Goal: Use online tool/utility: Utilize a website feature to perform a specific function

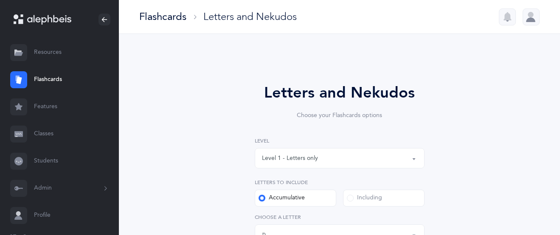
select select "27"
select select "single"
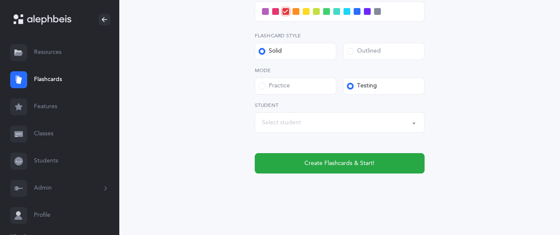
scroll to position [401, 0]
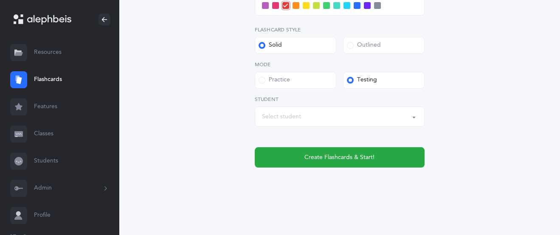
click at [48, 135] on link "Classes" at bounding box center [59, 134] width 119 height 27
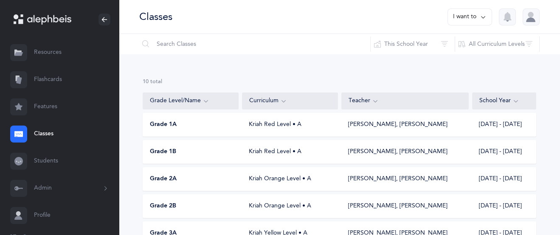
click at [56, 78] on link "Flashcards" at bounding box center [59, 79] width 119 height 27
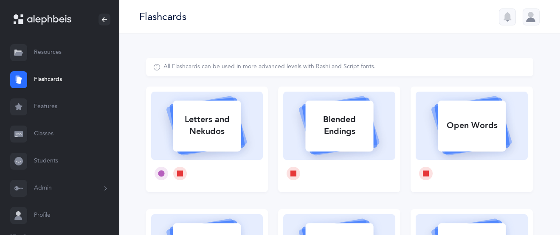
click at [196, 139] on div "Letters and Nekudos" at bounding box center [207, 126] width 68 height 34
select select "27"
select select "single"
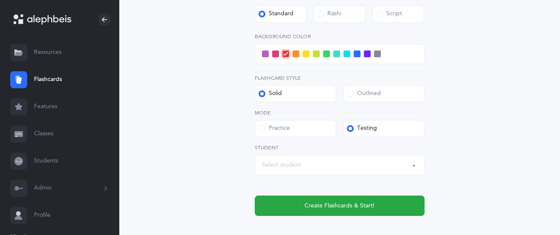
scroll to position [368, 0]
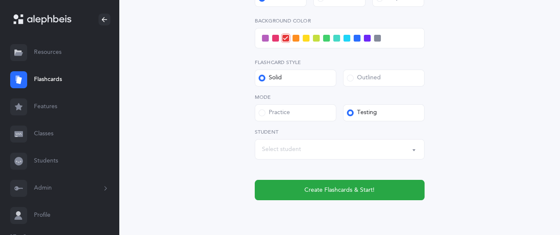
click at [346, 39] on span at bounding box center [347, 38] width 7 height 7
click at [0, 0] on input "checkbox" at bounding box center [0, 0] width 0 height 0
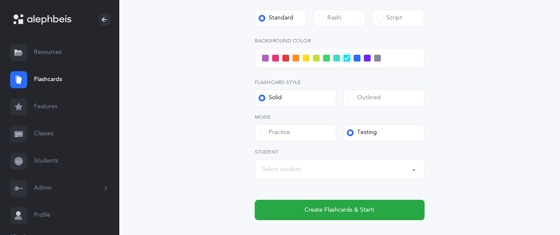
scroll to position [347, 0]
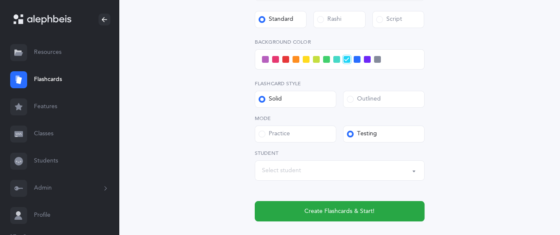
click at [338, 62] on span at bounding box center [336, 59] width 7 height 7
click at [0, 0] on input "checkbox" at bounding box center [0, 0] width 0 height 0
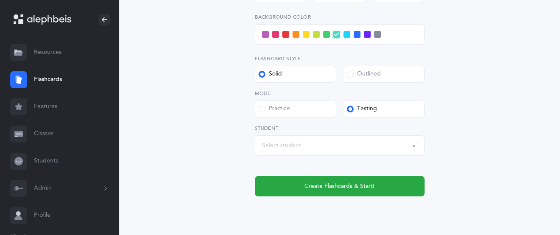
scroll to position [379, 0]
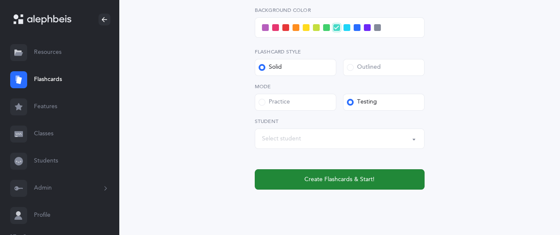
click at [330, 173] on button "Create Flashcards & Start!" at bounding box center [340, 179] width 170 height 20
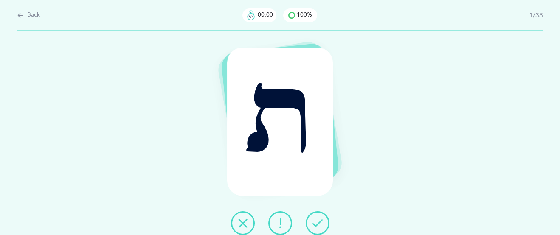
scroll to position [0, 0]
click at [312, 224] on button at bounding box center [318, 223] width 24 height 24
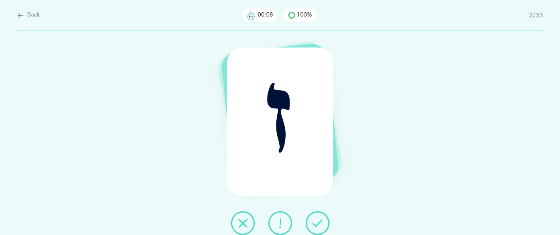
click at [304, 215] on div at bounding box center [280, 223] width 112 height 24
click at [316, 226] on icon at bounding box center [318, 223] width 10 height 10
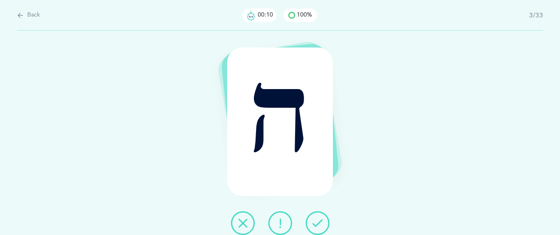
click at [316, 226] on icon at bounding box center [318, 223] width 10 height 10
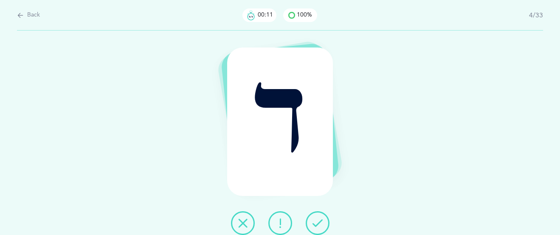
click at [316, 226] on icon at bounding box center [318, 223] width 10 height 10
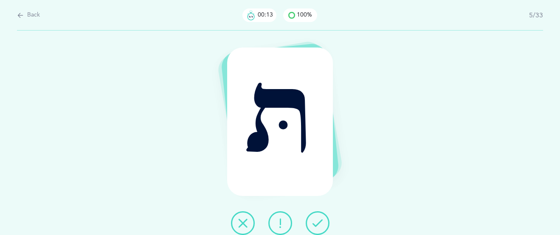
click at [317, 227] on icon at bounding box center [318, 223] width 10 height 10
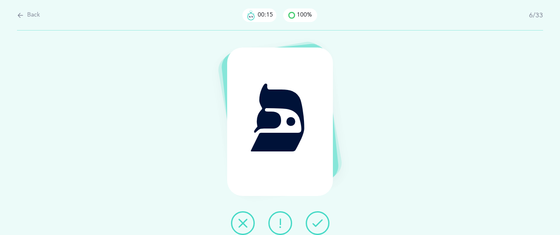
click at [23, 12] on icon at bounding box center [20, 15] width 7 height 9
select select "27"
select select "single"
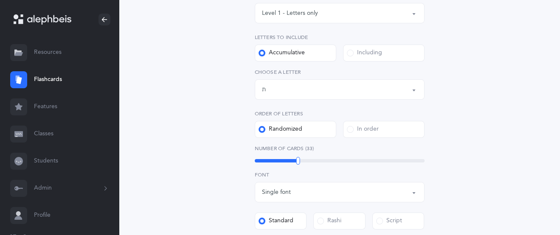
scroll to position [401, 0]
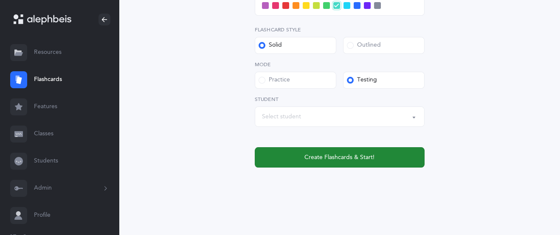
click at [330, 164] on button "Create Flashcards & Start!" at bounding box center [340, 157] width 170 height 20
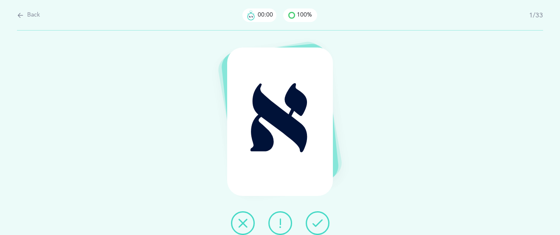
scroll to position [0, 0]
click at [323, 220] on button at bounding box center [318, 223] width 24 height 24
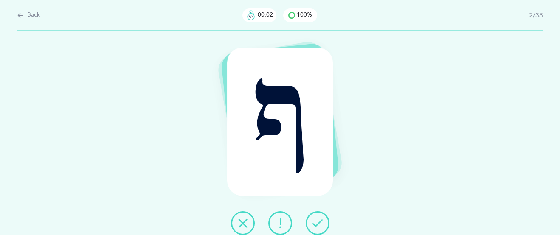
click at [324, 220] on button at bounding box center [318, 223] width 24 height 24
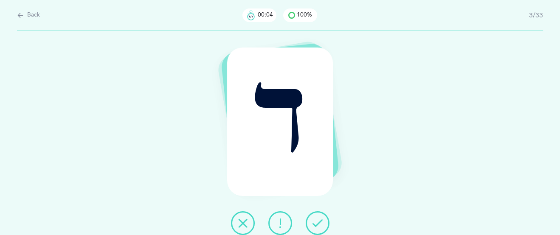
click at [325, 219] on button at bounding box center [318, 223] width 24 height 24
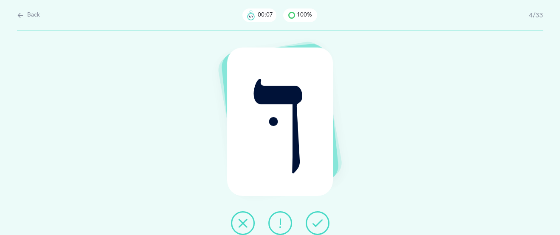
click at [322, 220] on icon at bounding box center [318, 223] width 10 height 10
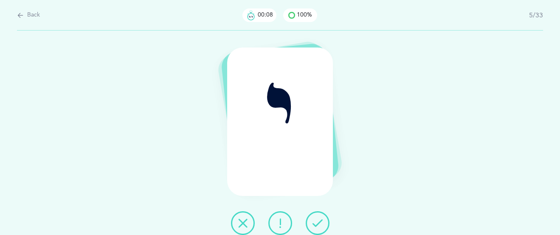
click at [321, 220] on icon at bounding box center [318, 223] width 10 height 10
click at [321, 222] on icon at bounding box center [318, 223] width 10 height 10
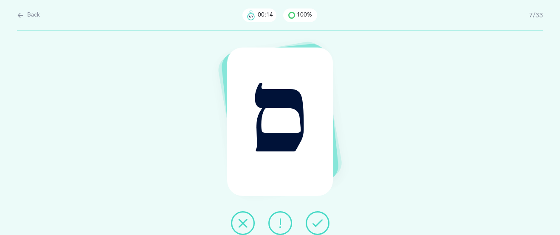
click at [321, 223] on icon at bounding box center [318, 223] width 10 height 10
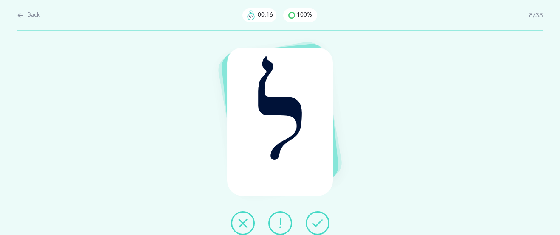
click at [322, 223] on icon at bounding box center [318, 223] width 10 height 10
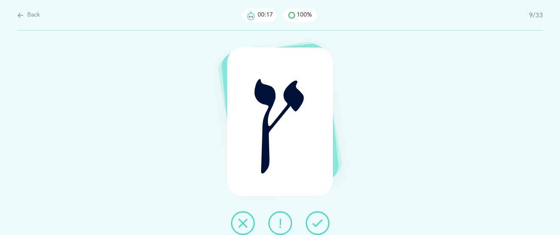
click at [322, 223] on icon at bounding box center [318, 223] width 10 height 10
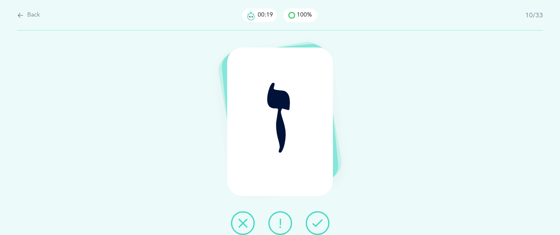
click at [321, 222] on icon at bounding box center [318, 223] width 10 height 10
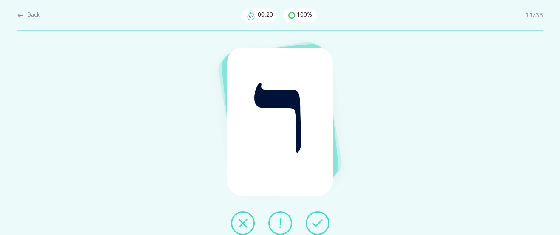
click at [321, 221] on icon at bounding box center [318, 223] width 10 height 10
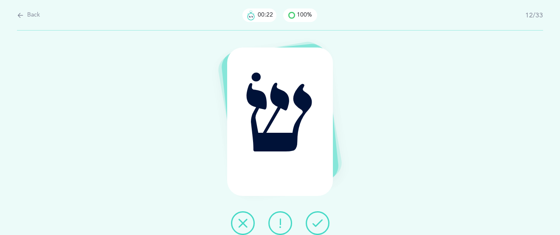
click at [321, 220] on icon at bounding box center [318, 223] width 10 height 10
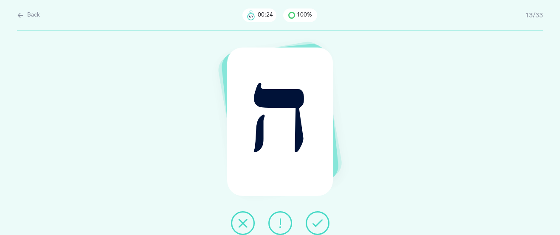
click at [321, 220] on icon at bounding box center [318, 223] width 10 height 10
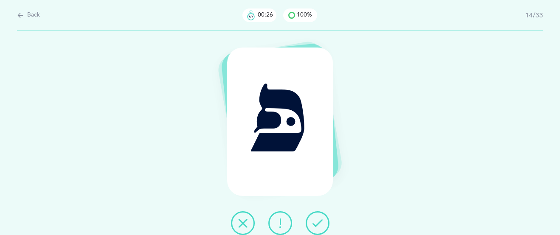
click at [321, 220] on icon at bounding box center [318, 223] width 10 height 10
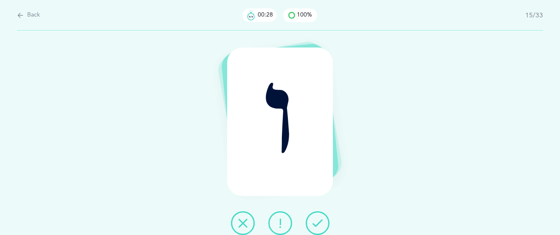
click at [321, 220] on icon at bounding box center [318, 223] width 10 height 10
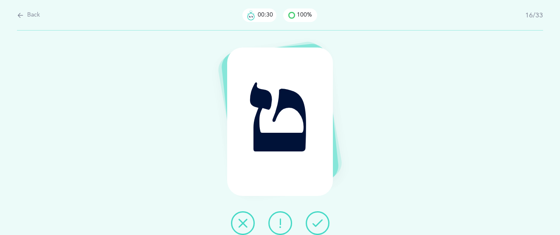
click at [321, 219] on icon at bounding box center [318, 223] width 10 height 10
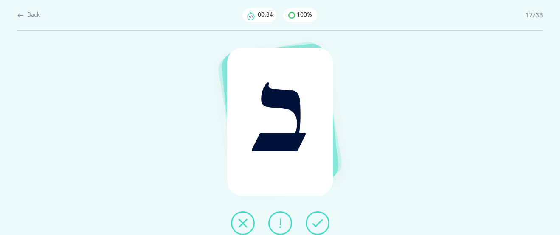
click at [316, 223] on icon at bounding box center [318, 223] width 10 height 10
click at [283, 226] on icon at bounding box center [280, 223] width 10 height 10
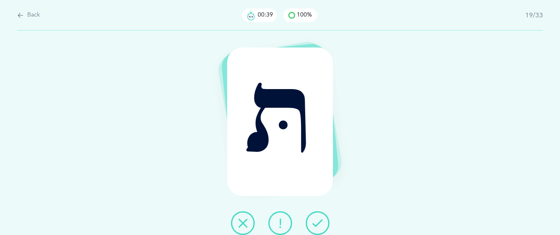
click at [317, 226] on icon at bounding box center [318, 223] width 10 height 10
click at [318, 225] on icon at bounding box center [318, 223] width 10 height 10
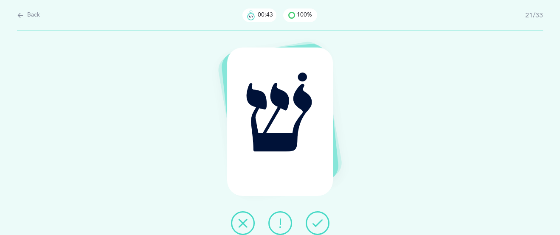
click at [318, 226] on icon at bounding box center [318, 223] width 10 height 10
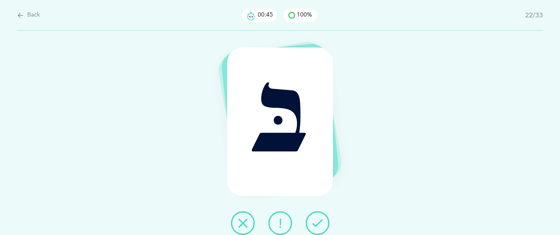
click at [318, 226] on icon at bounding box center [318, 223] width 10 height 10
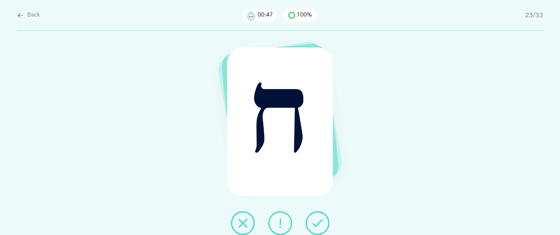
click at [318, 226] on icon at bounding box center [318, 223] width 10 height 10
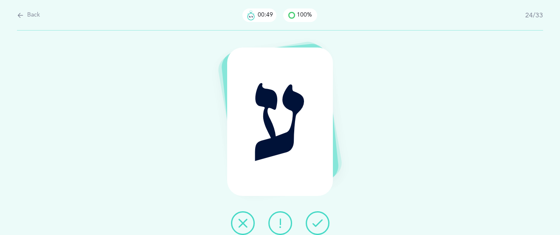
click at [318, 226] on icon at bounding box center [318, 223] width 10 height 10
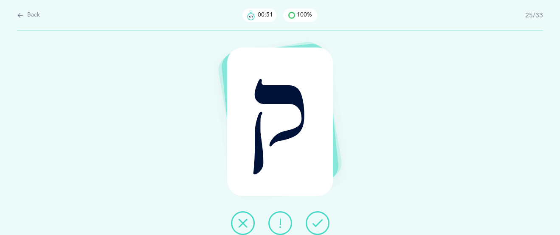
click at [319, 226] on icon at bounding box center [318, 223] width 10 height 10
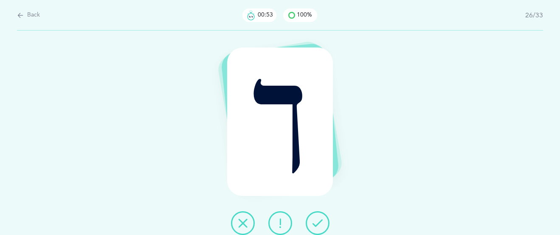
click at [319, 226] on icon at bounding box center [318, 223] width 10 height 10
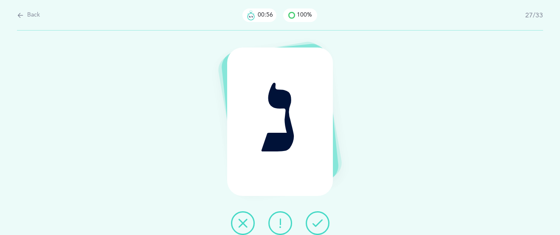
click at [319, 225] on icon at bounding box center [318, 223] width 10 height 10
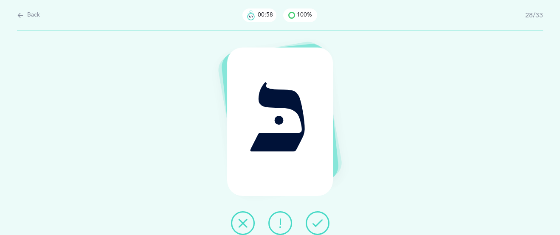
click at [319, 225] on icon at bounding box center [318, 223] width 10 height 10
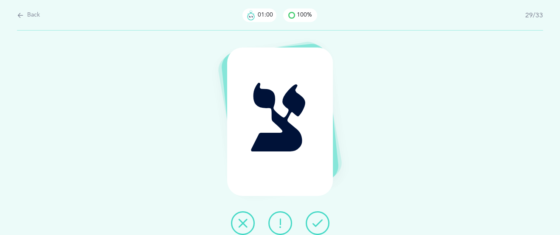
click at [319, 225] on icon at bounding box center [318, 223] width 10 height 10
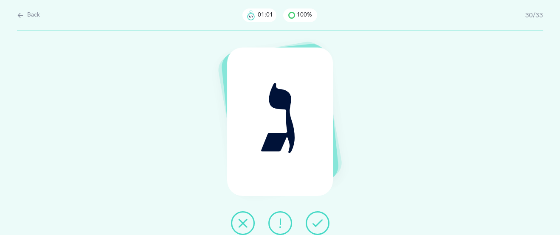
click at [319, 225] on icon at bounding box center [318, 223] width 10 height 10
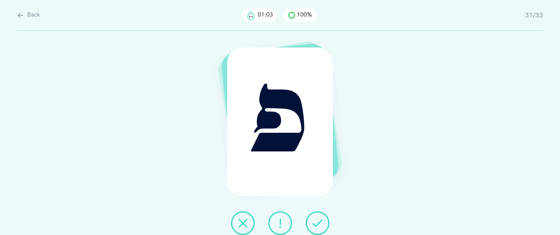
click at [319, 225] on icon at bounding box center [318, 223] width 10 height 10
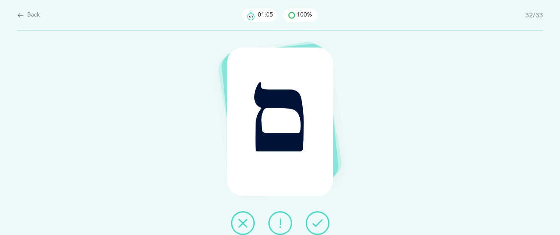
click at [319, 225] on icon at bounding box center [318, 223] width 10 height 10
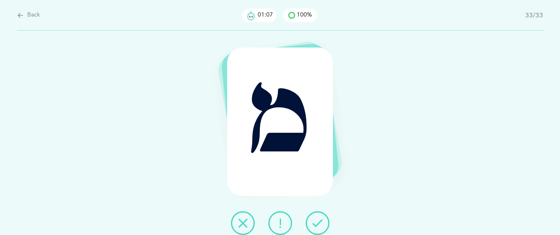
click at [319, 225] on icon at bounding box center [318, 223] width 10 height 10
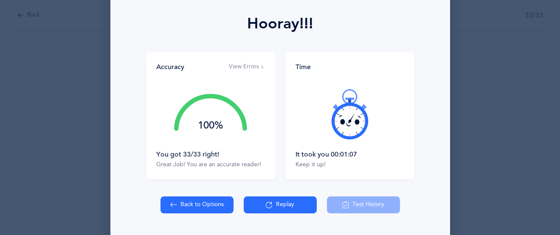
scroll to position [138, 0]
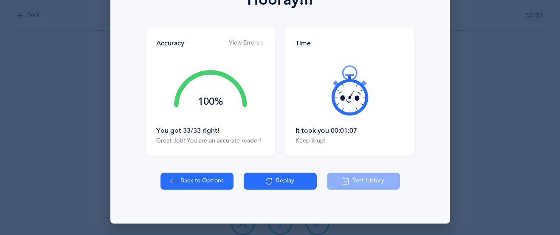
click at [209, 178] on button "Back to Options" at bounding box center [197, 181] width 73 height 17
select select "27"
select select "single"
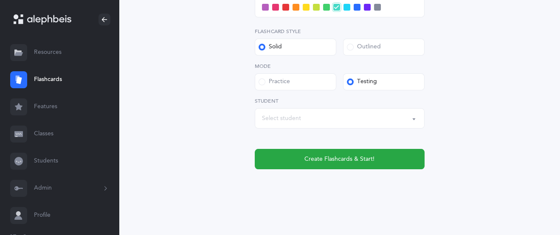
scroll to position [401, 0]
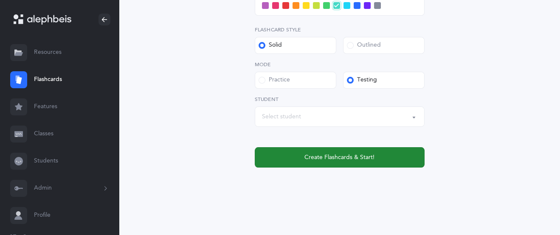
click at [335, 159] on span "Create Flashcards & Start!" at bounding box center [339, 157] width 70 height 9
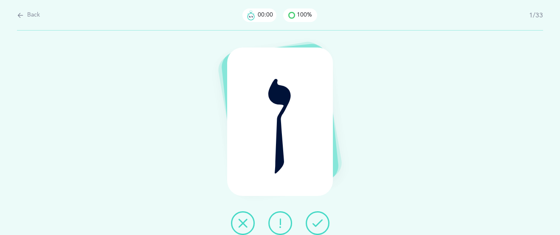
scroll to position [0, 0]
click at [38, 11] on span "Back" at bounding box center [33, 15] width 13 height 8
select select "27"
select select "single"
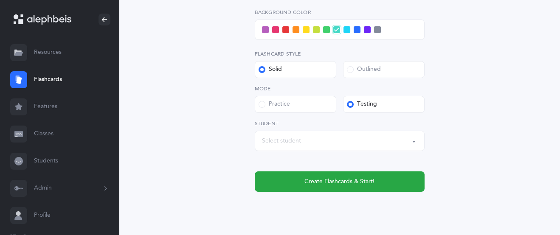
scroll to position [378, 0]
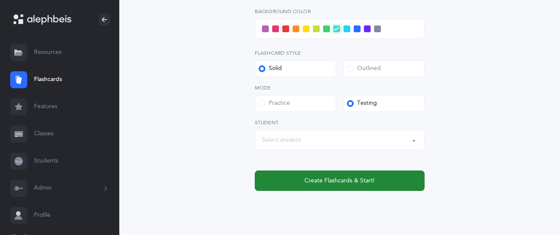
click at [335, 182] on span "Create Flashcards & Start!" at bounding box center [339, 181] width 70 height 9
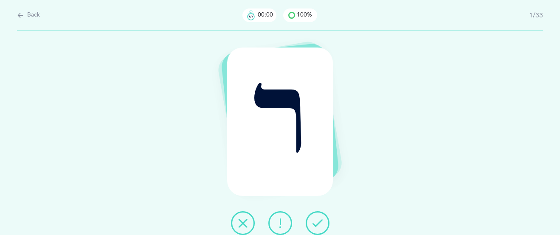
scroll to position [0, 0]
click at [315, 216] on button at bounding box center [318, 223] width 24 height 24
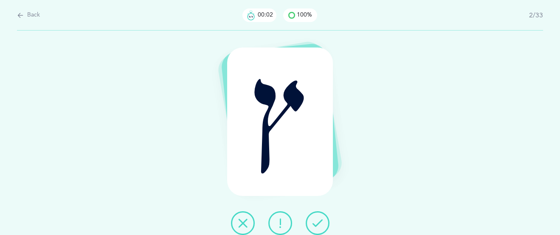
click at [315, 216] on button at bounding box center [318, 223] width 24 height 24
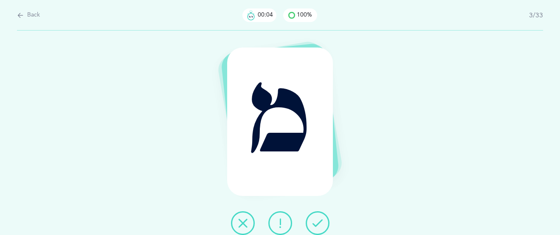
click at [315, 216] on button at bounding box center [318, 223] width 24 height 24
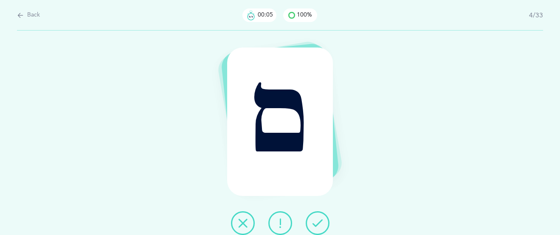
click at [315, 216] on button at bounding box center [318, 223] width 24 height 24
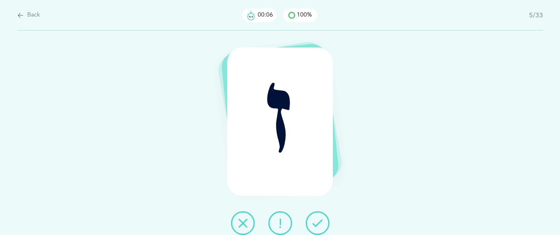
click at [315, 216] on button at bounding box center [318, 223] width 24 height 24
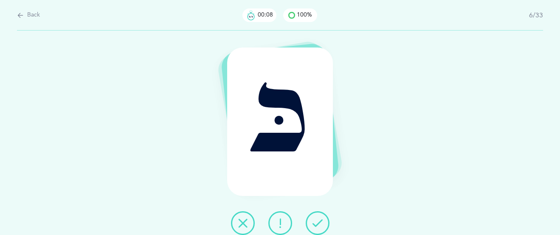
click at [315, 216] on button at bounding box center [318, 223] width 24 height 24
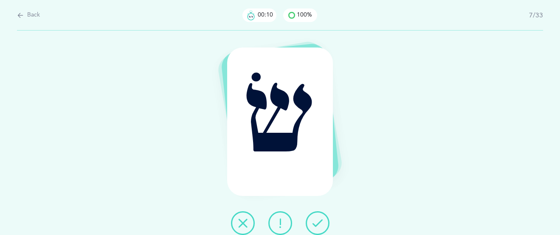
click at [315, 216] on button at bounding box center [318, 223] width 24 height 24
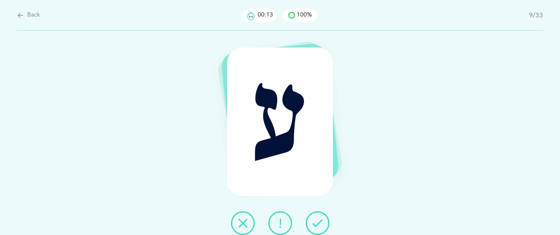
click at [315, 216] on button at bounding box center [318, 223] width 24 height 24
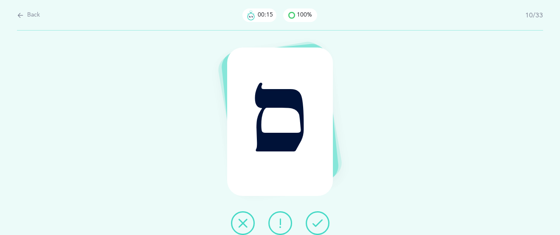
click at [315, 216] on button at bounding box center [318, 223] width 24 height 24
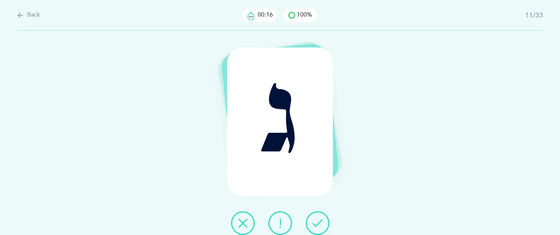
click at [315, 216] on button at bounding box center [318, 223] width 24 height 24
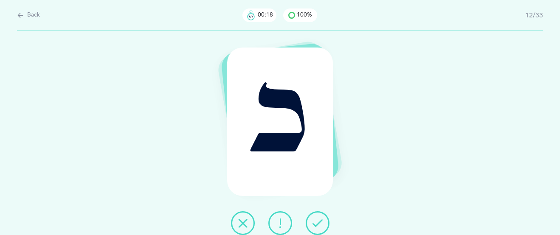
click at [315, 216] on button at bounding box center [318, 223] width 24 height 24
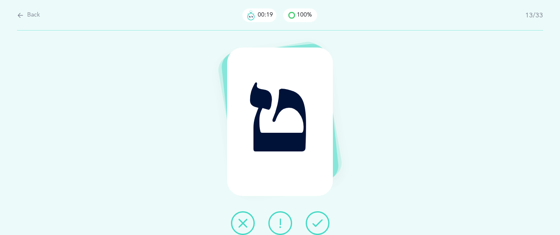
click at [315, 216] on button at bounding box center [318, 223] width 24 height 24
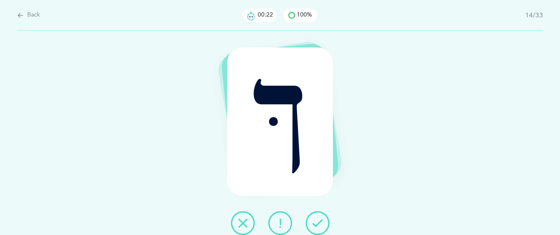
click at [318, 219] on icon at bounding box center [318, 223] width 10 height 10
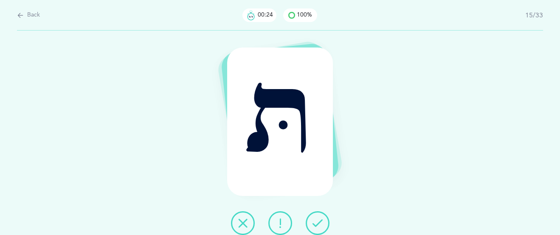
click at [319, 219] on icon at bounding box center [318, 223] width 10 height 10
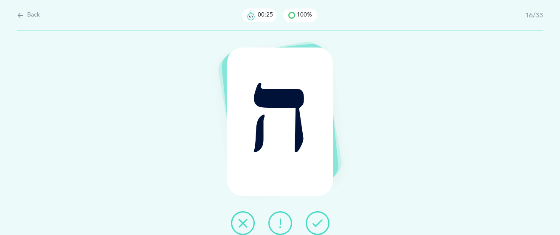
click at [320, 219] on icon at bounding box center [318, 223] width 10 height 10
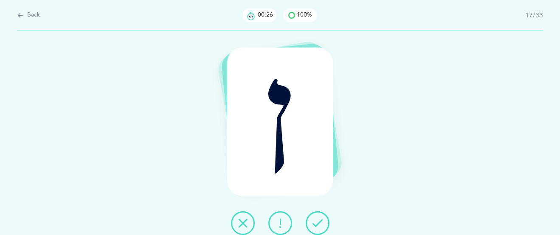
click at [320, 219] on icon at bounding box center [318, 223] width 10 height 10
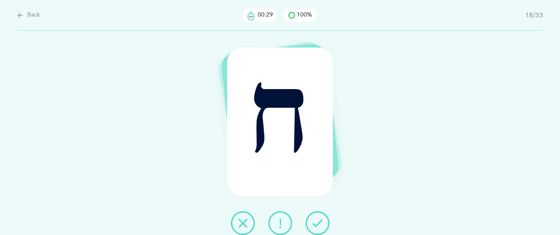
click at [316, 223] on icon at bounding box center [318, 223] width 10 height 10
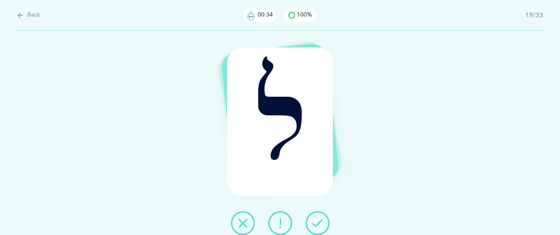
click at [316, 220] on icon at bounding box center [318, 223] width 10 height 10
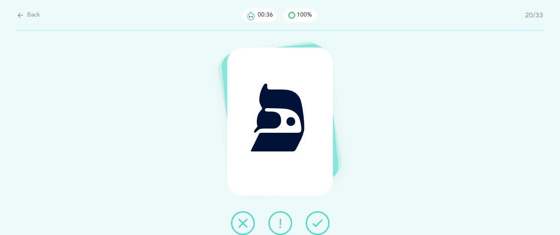
click at [316, 218] on icon at bounding box center [318, 223] width 10 height 10
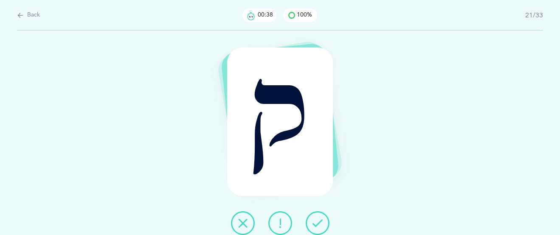
click at [316, 218] on icon at bounding box center [318, 223] width 10 height 10
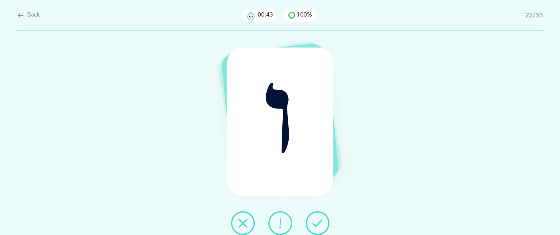
click at [312, 217] on button at bounding box center [318, 223] width 24 height 24
click at [313, 218] on icon at bounding box center [318, 223] width 10 height 10
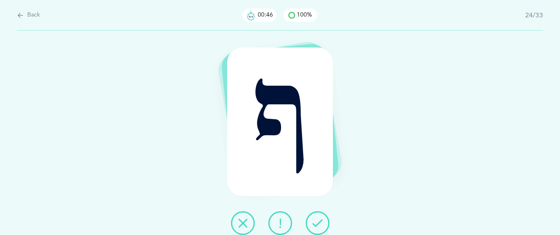
click at [313, 218] on icon at bounding box center [318, 223] width 10 height 10
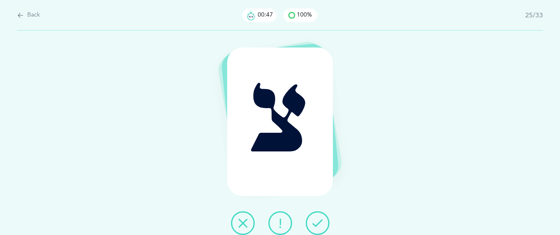
click at [313, 218] on icon at bounding box center [318, 223] width 10 height 10
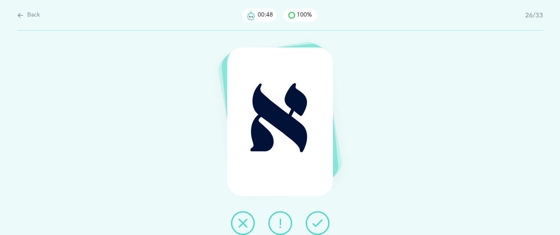
click at [313, 218] on icon at bounding box center [318, 223] width 10 height 10
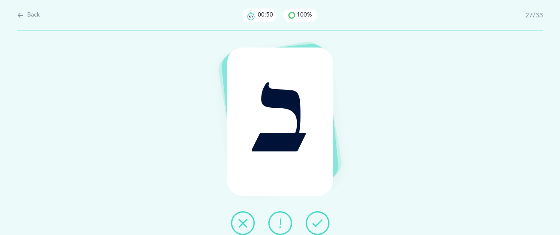
click at [312, 217] on button at bounding box center [318, 223] width 24 height 24
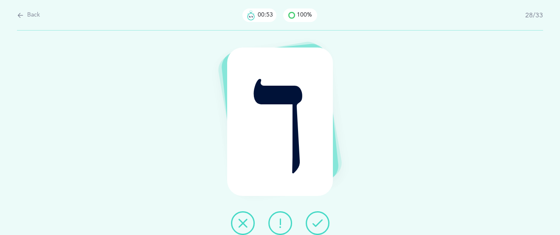
click at [313, 217] on button at bounding box center [318, 223] width 24 height 24
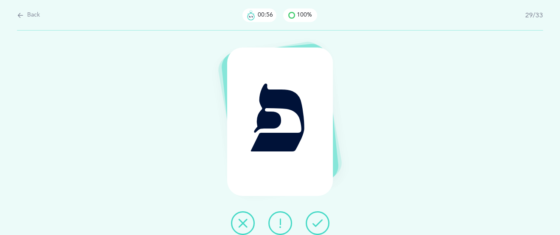
click at [316, 218] on icon at bounding box center [318, 223] width 10 height 10
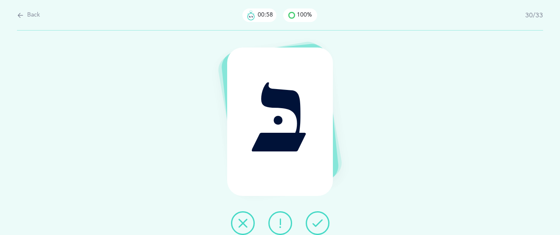
click at [316, 218] on icon at bounding box center [318, 223] width 10 height 10
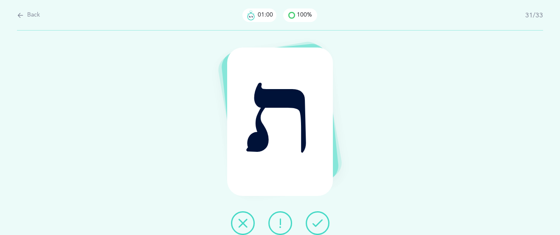
click at [316, 218] on icon at bounding box center [318, 223] width 10 height 10
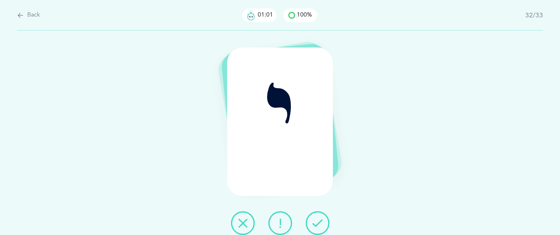
click at [316, 218] on icon at bounding box center [318, 223] width 10 height 10
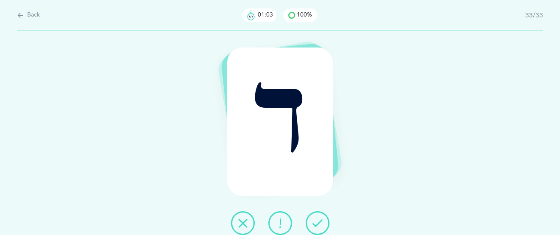
click at [316, 218] on icon at bounding box center [318, 223] width 10 height 10
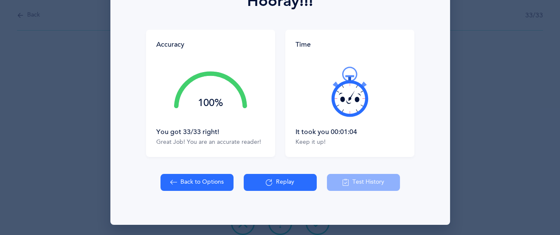
scroll to position [138, 0]
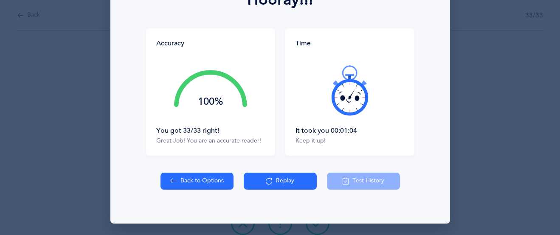
click at [194, 182] on button "Back to Options" at bounding box center [197, 181] width 73 height 17
select select "27"
select select "single"
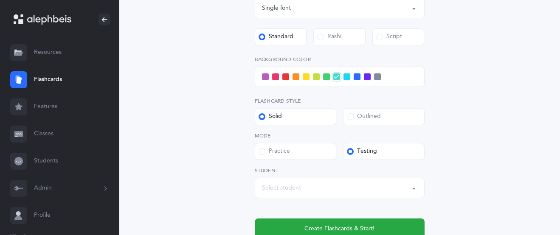
scroll to position [322, 0]
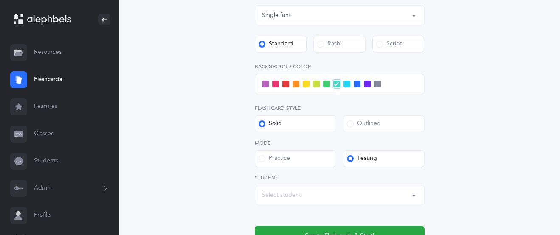
click at [273, 79] on div at bounding box center [340, 84] width 170 height 20
click at [274, 84] on span at bounding box center [275, 84] width 7 height 7
click at [0, 0] on input "checkbox" at bounding box center [0, 0] width 0 height 0
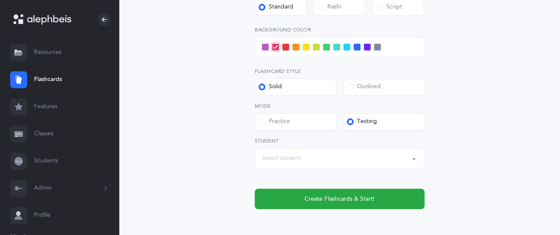
scroll to position [353, 0]
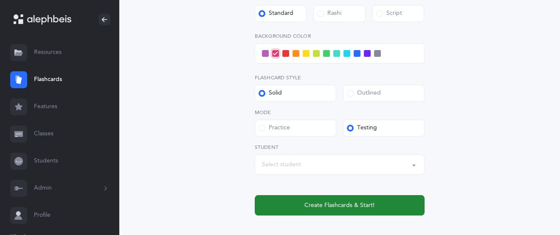
click at [331, 204] on span "Create Flashcards & Start!" at bounding box center [339, 205] width 70 height 9
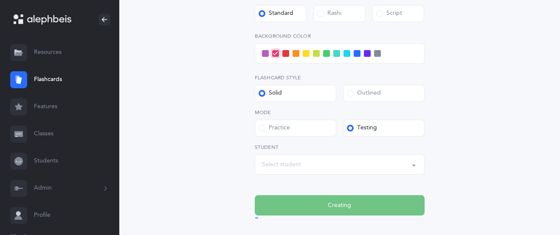
scroll to position [0, 0]
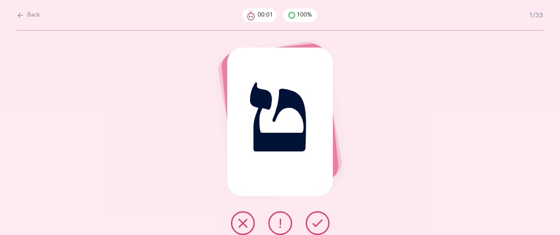
click at [317, 218] on icon at bounding box center [318, 223] width 10 height 10
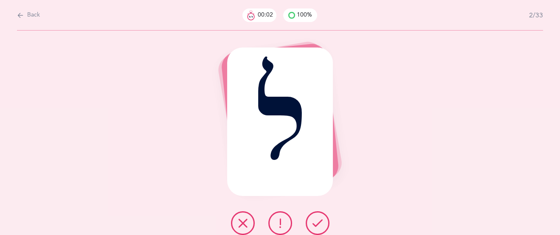
click at [317, 218] on icon at bounding box center [318, 223] width 10 height 10
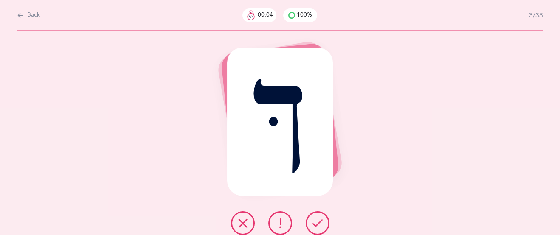
click at [317, 218] on icon at bounding box center [318, 223] width 10 height 10
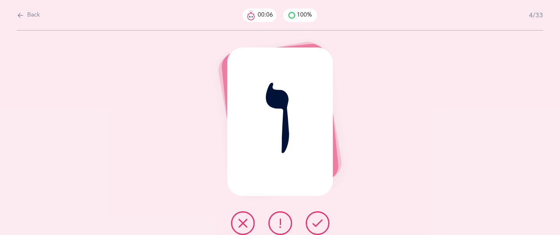
click at [317, 218] on icon at bounding box center [318, 223] width 10 height 10
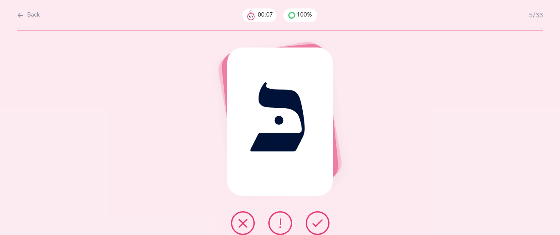
click at [317, 218] on icon at bounding box center [318, 223] width 10 height 10
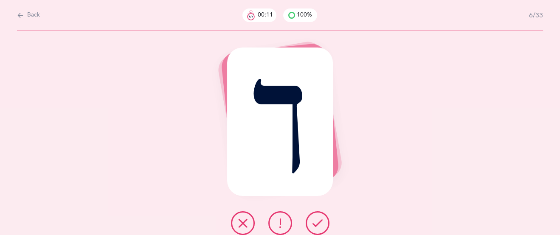
click at [242, 220] on icon at bounding box center [243, 223] width 10 height 10
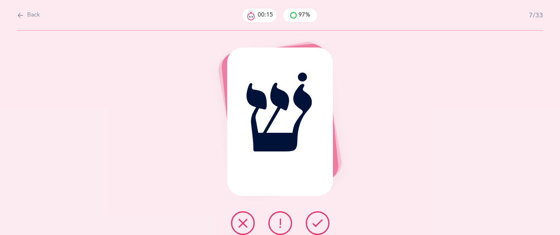
click at [324, 224] on button at bounding box center [318, 223] width 24 height 24
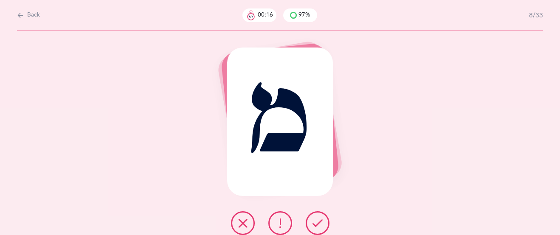
click at [319, 221] on icon at bounding box center [318, 223] width 10 height 10
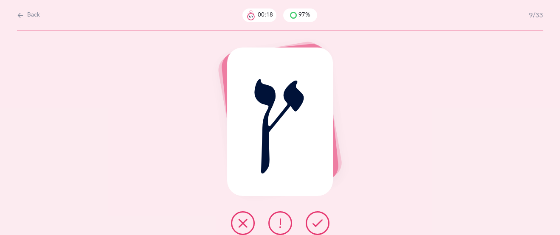
click at [319, 221] on icon at bounding box center [318, 223] width 10 height 10
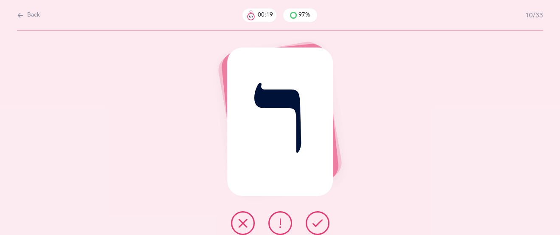
click at [319, 221] on icon at bounding box center [318, 223] width 10 height 10
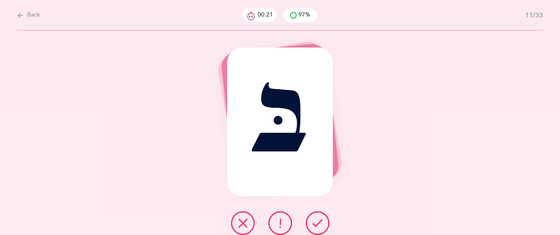
click at [319, 221] on icon at bounding box center [318, 223] width 10 height 10
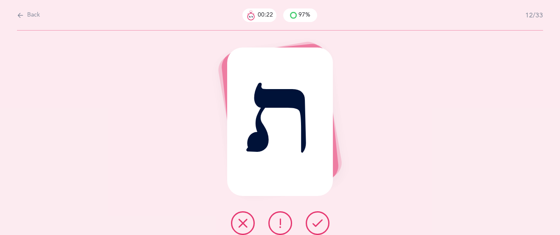
click at [319, 221] on icon at bounding box center [318, 223] width 10 height 10
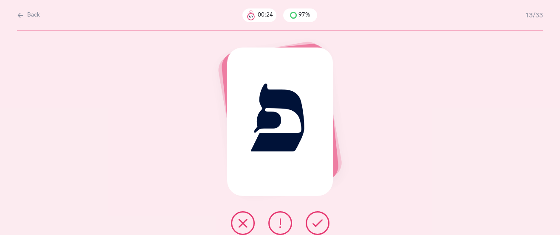
click at [318, 220] on icon at bounding box center [318, 223] width 10 height 10
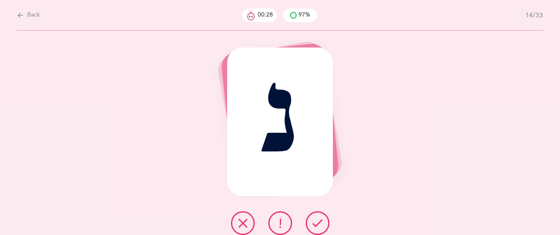
click at [246, 222] on icon at bounding box center [243, 223] width 10 height 10
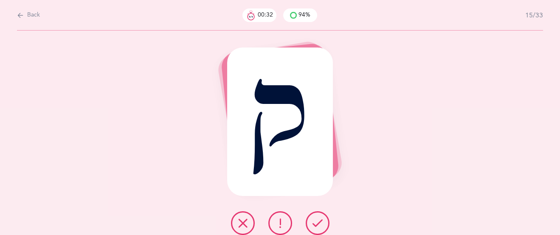
click at [316, 219] on icon at bounding box center [318, 223] width 10 height 10
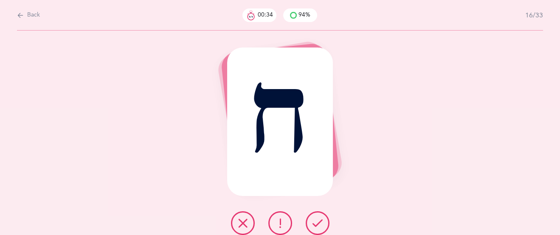
click at [316, 219] on icon at bounding box center [318, 223] width 10 height 10
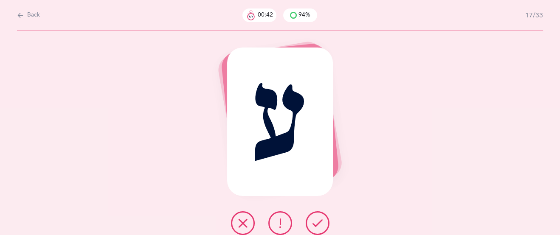
click at [317, 222] on icon at bounding box center [318, 223] width 10 height 10
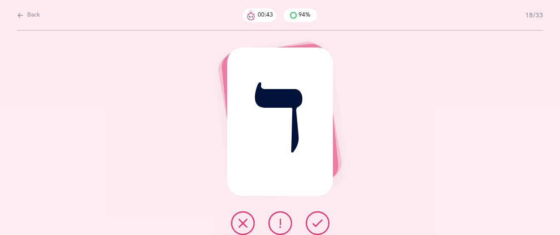
click at [323, 215] on button at bounding box center [318, 223] width 24 height 24
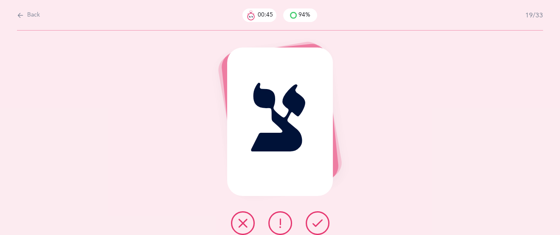
click at [318, 224] on icon at bounding box center [318, 223] width 10 height 10
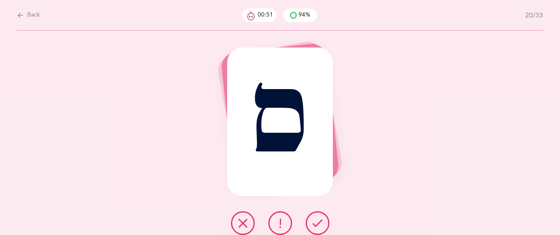
click at [286, 225] on button at bounding box center [280, 223] width 24 height 24
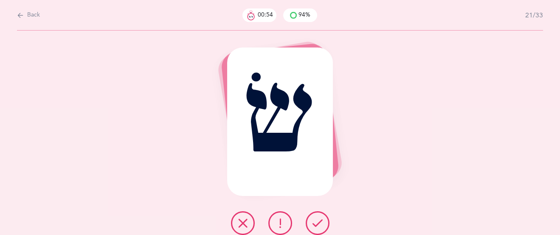
click at [318, 223] on icon at bounding box center [318, 223] width 10 height 10
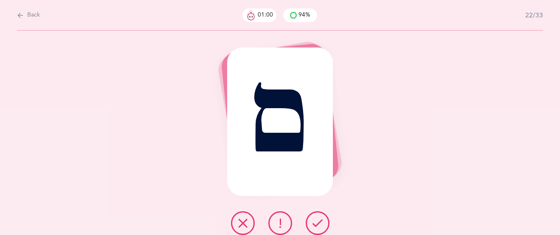
click at [315, 222] on icon at bounding box center [318, 223] width 10 height 10
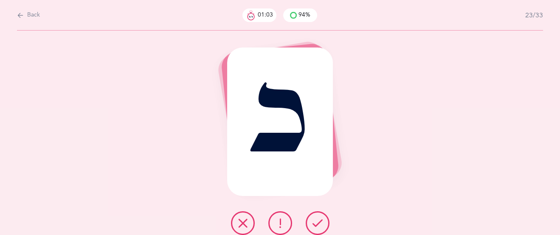
click at [315, 222] on icon at bounding box center [318, 223] width 10 height 10
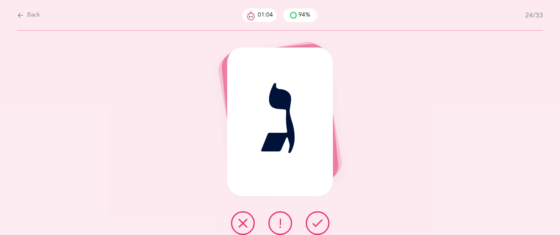
click at [315, 222] on icon at bounding box center [318, 223] width 10 height 10
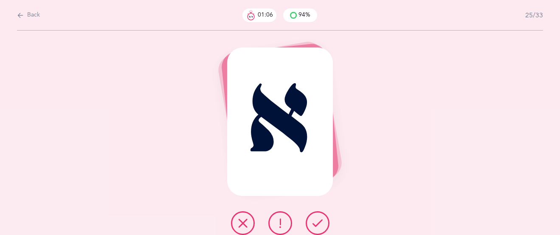
click at [314, 222] on icon at bounding box center [318, 223] width 10 height 10
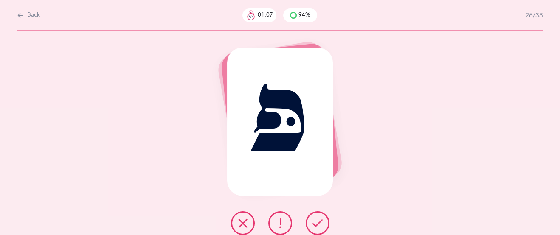
click at [314, 222] on icon at bounding box center [318, 223] width 10 height 10
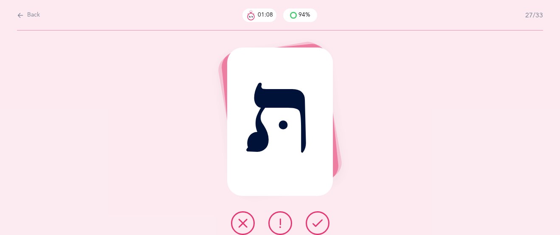
click at [314, 222] on icon at bounding box center [318, 223] width 10 height 10
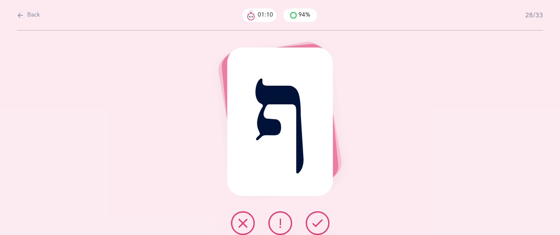
click at [314, 222] on icon at bounding box center [318, 223] width 10 height 10
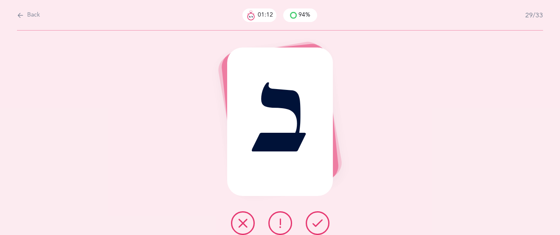
click at [314, 222] on icon at bounding box center [318, 223] width 10 height 10
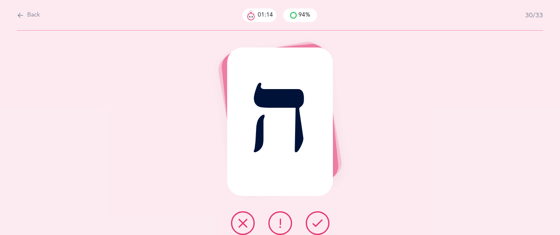
click at [314, 222] on icon at bounding box center [318, 223] width 10 height 10
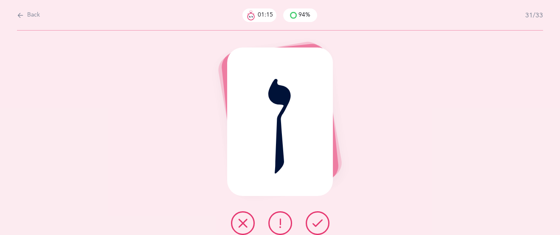
click at [314, 222] on icon at bounding box center [318, 223] width 10 height 10
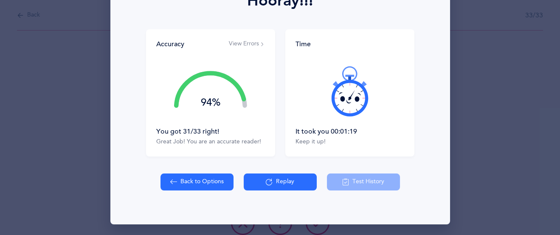
scroll to position [138, 0]
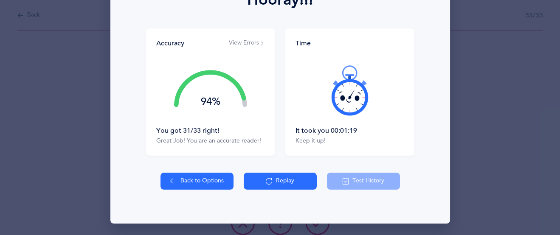
click at [239, 45] on button "View Errors" at bounding box center [247, 43] width 36 height 8
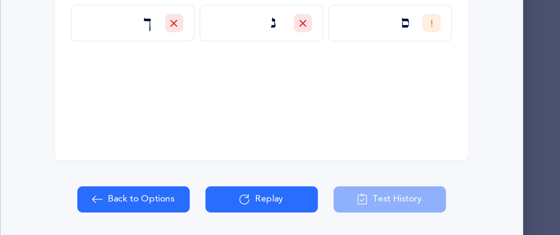
scroll to position [0, 0]
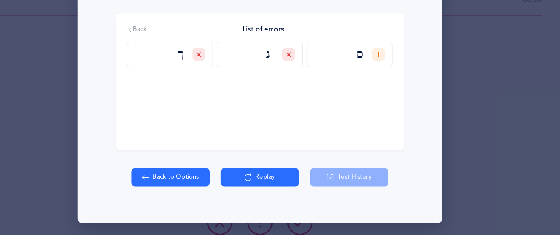
click at [288, 180] on button "Replay" at bounding box center [280, 181] width 73 height 17
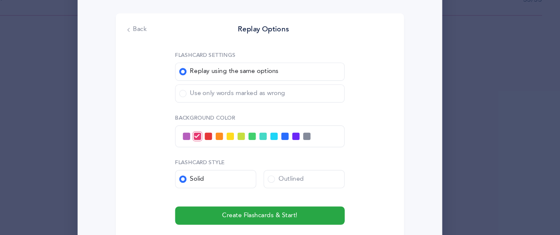
click at [207, 104] on span at bounding box center [208, 103] width 7 height 7
click at [0, 0] on input "Use only words marked as wrong" at bounding box center [0, 0] width 0 height 0
click at [316, 141] on span at bounding box center [313, 143] width 7 height 7
click at [0, 0] on input "checkbox" at bounding box center [0, 0] width 0 height 0
click at [211, 143] on span at bounding box center [212, 143] width 7 height 7
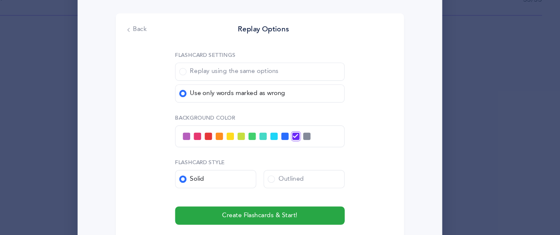
click at [0, 0] on input "checkbox" at bounding box center [0, 0] width 0 height 0
click at [310, 144] on span at bounding box center [313, 143] width 7 height 7
click at [0, 0] on input "checkbox" at bounding box center [0, 0] width 0 height 0
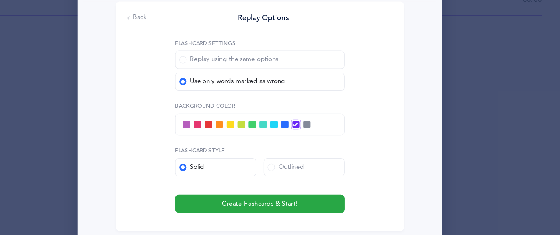
scroll to position [180, 0]
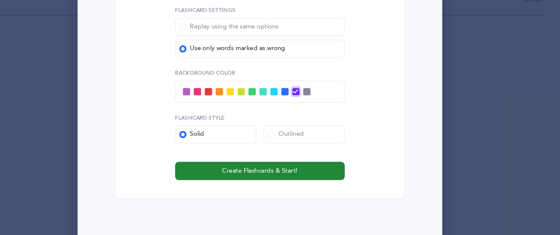
click at [320, 172] on button "Create Flashcards & Start!" at bounding box center [280, 175] width 158 height 17
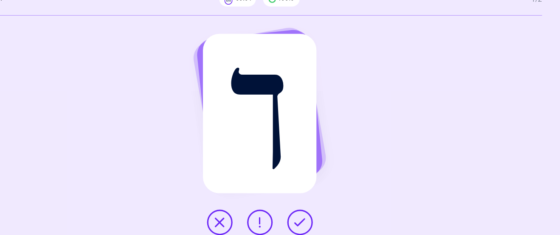
click at [317, 225] on icon at bounding box center [318, 223] width 10 height 10
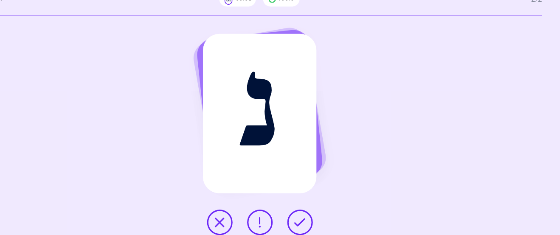
click at [318, 222] on icon at bounding box center [318, 223] width 10 height 10
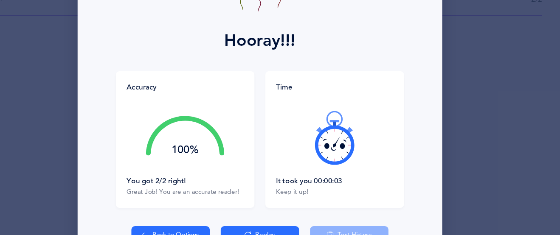
scroll to position [116, 0]
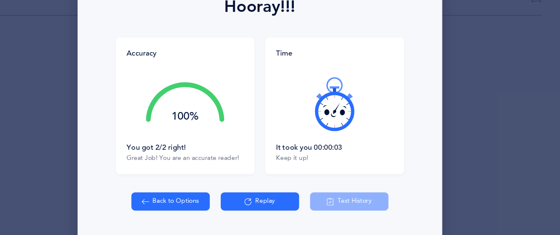
click at [343, 138] on div at bounding box center [350, 112] width 109 height 71
click at [344, 131] on icon at bounding box center [349, 112] width 51 height 51
click at [200, 198] on button "Back to Options" at bounding box center [197, 203] width 73 height 17
select select "27"
select select "single"
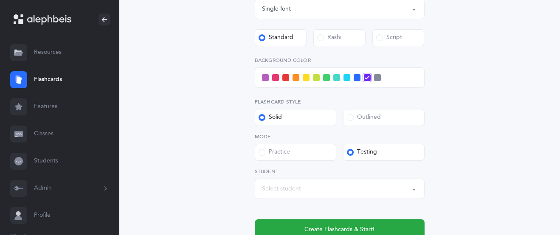
scroll to position [313, 0]
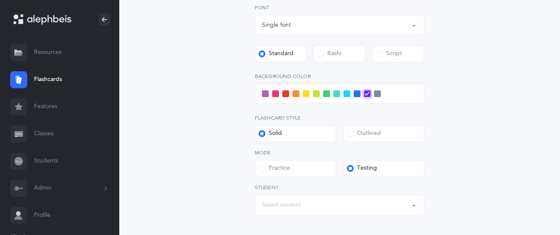
click at [346, 94] on span at bounding box center [347, 93] width 7 height 7
click at [0, 0] on input "checkbox" at bounding box center [0, 0] width 0 height 0
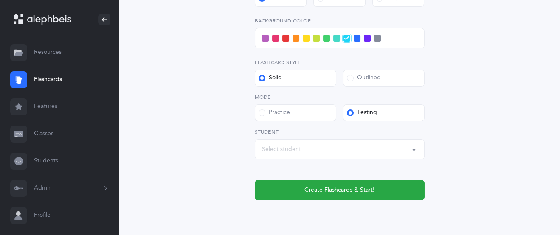
scroll to position [373, 0]
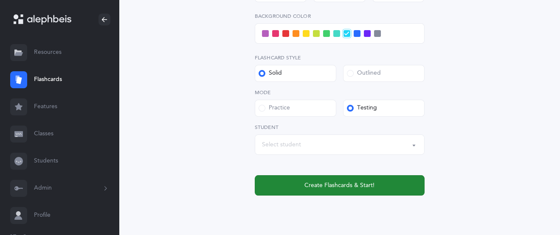
click at [375, 183] on button "Create Flashcards & Start!" at bounding box center [340, 185] width 170 height 20
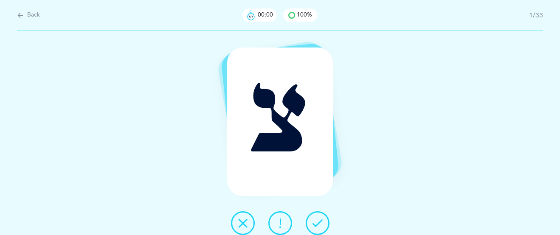
scroll to position [0, 0]
click at [314, 218] on icon at bounding box center [318, 223] width 10 height 10
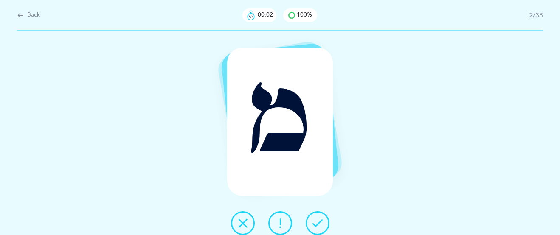
click at [314, 218] on icon at bounding box center [318, 223] width 10 height 10
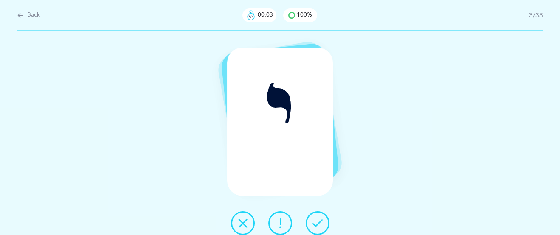
click at [314, 218] on icon at bounding box center [318, 223] width 10 height 10
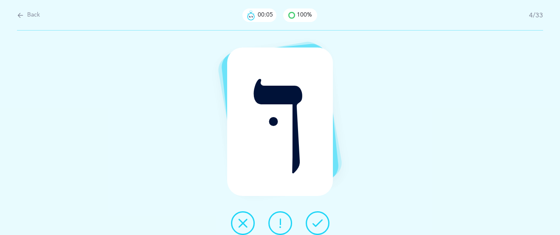
click at [314, 218] on icon at bounding box center [318, 223] width 10 height 10
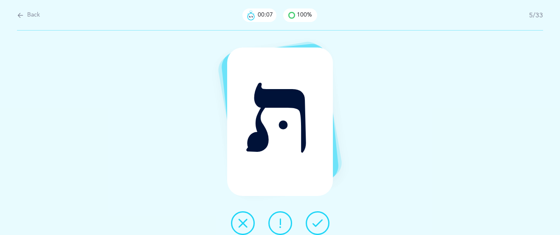
click at [314, 218] on icon at bounding box center [318, 223] width 10 height 10
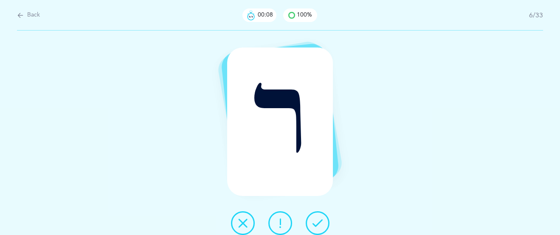
click at [316, 218] on icon at bounding box center [318, 223] width 10 height 10
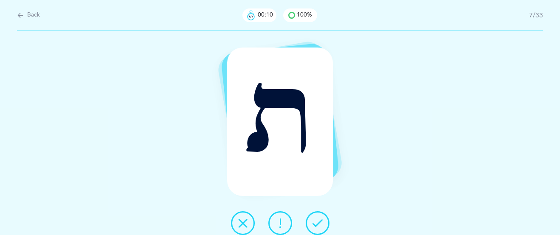
click at [316, 217] on button at bounding box center [318, 223] width 24 height 24
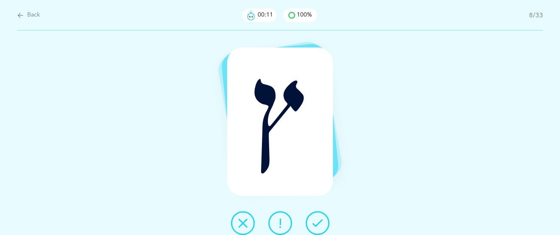
click at [313, 218] on icon at bounding box center [318, 223] width 10 height 10
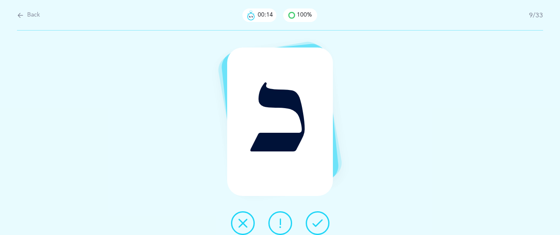
click at [249, 223] on button at bounding box center [243, 223] width 24 height 24
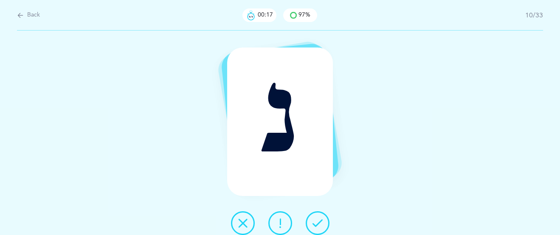
click at [316, 224] on icon at bounding box center [318, 223] width 10 height 10
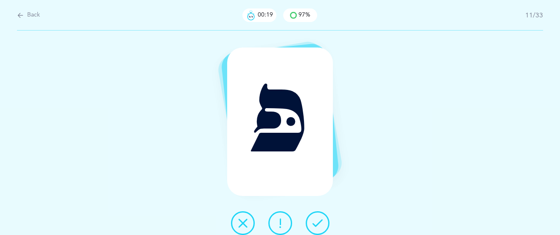
click at [316, 224] on icon at bounding box center [318, 223] width 10 height 10
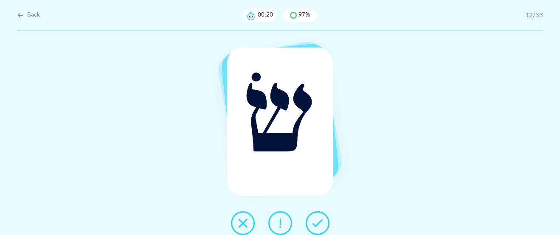
click at [316, 224] on icon at bounding box center [318, 223] width 10 height 10
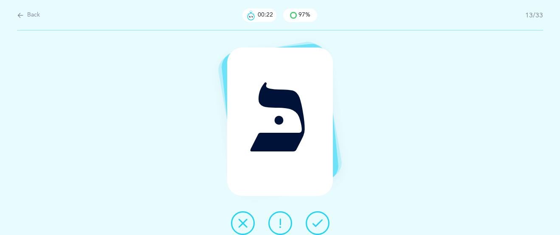
click at [316, 224] on icon at bounding box center [318, 223] width 10 height 10
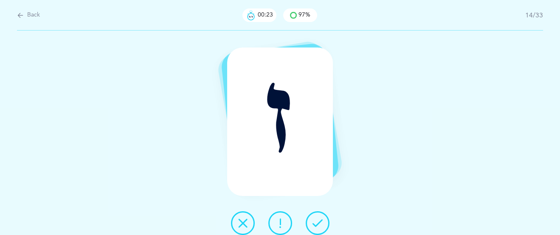
click at [316, 224] on icon at bounding box center [318, 223] width 10 height 10
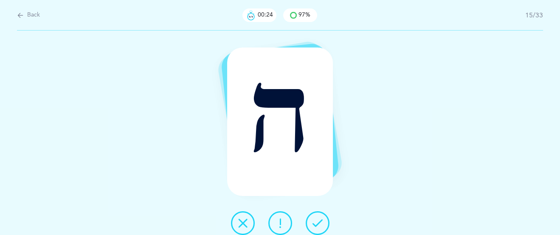
click at [316, 223] on icon at bounding box center [318, 223] width 10 height 10
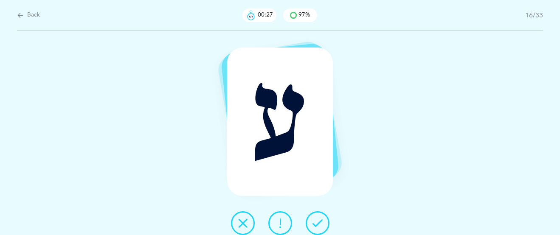
click at [316, 223] on icon at bounding box center [318, 223] width 10 height 10
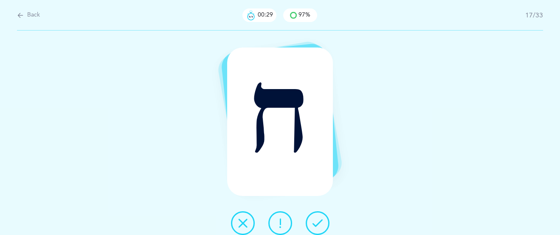
click at [317, 223] on icon at bounding box center [318, 223] width 10 height 10
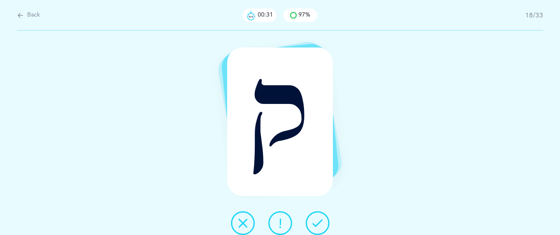
click at [317, 223] on icon at bounding box center [318, 223] width 10 height 10
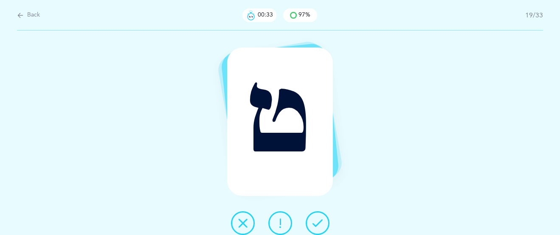
click at [245, 223] on icon at bounding box center [243, 223] width 10 height 10
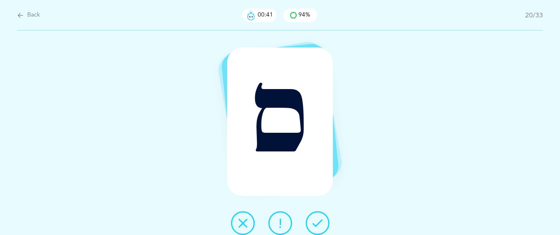
click at [318, 223] on icon at bounding box center [318, 223] width 10 height 10
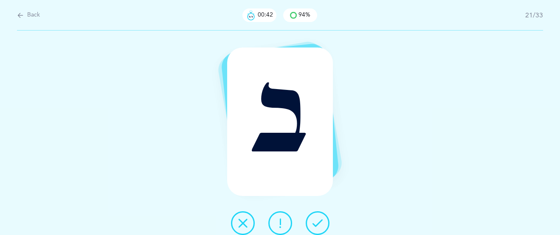
click at [319, 223] on icon at bounding box center [318, 223] width 10 height 10
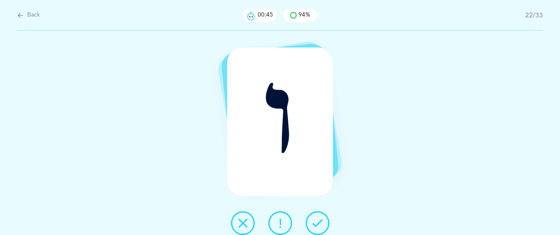
click at [319, 223] on icon at bounding box center [318, 223] width 10 height 10
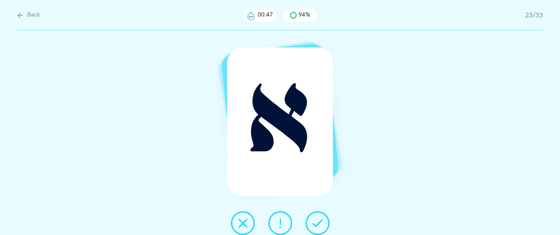
click at [318, 225] on icon at bounding box center [318, 223] width 10 height 10
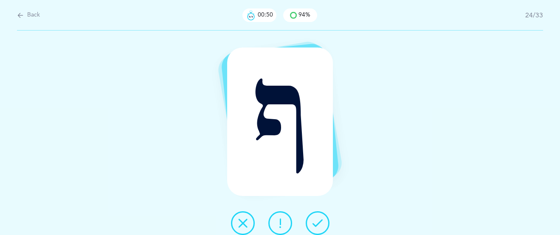
click at [319, 221] on icon at bounding box center [318, 223] width 10 height 10
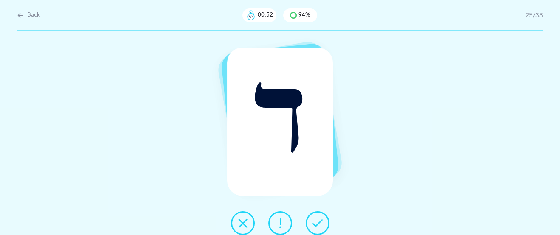
click at [319, 220] on icon at bounding box center [318, 223] width 10 height 10
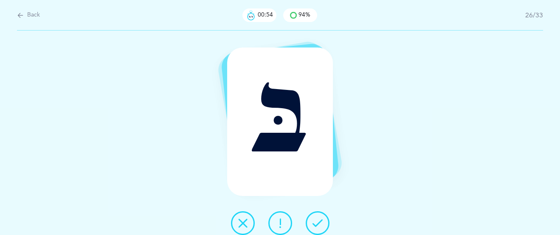
click at [319, 220] on icon at bounding box center [318, 223] width 10 height 10
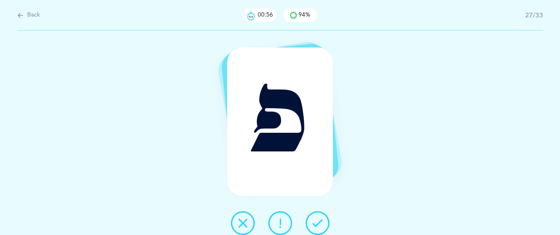
click at [319, 220] on icon at bounding box center [318, 223] width 10 height 10
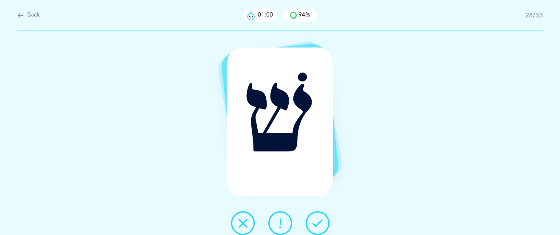
click at [319, 219] on icon at bounding box center [318, 223] width 10 height 10
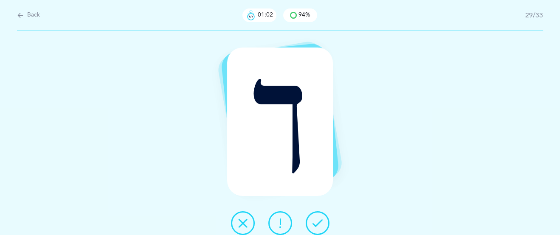
click at [319, 219] on icon at bounding box center [318, 223] width 10 height 10
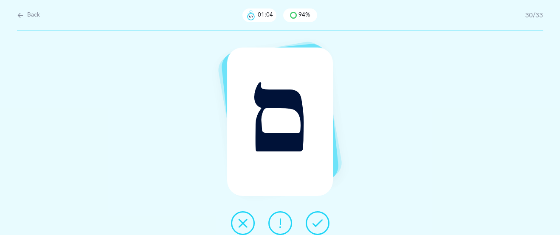
click at [319, 219] on icon at bounding box center [318, 223] width 10 height 10
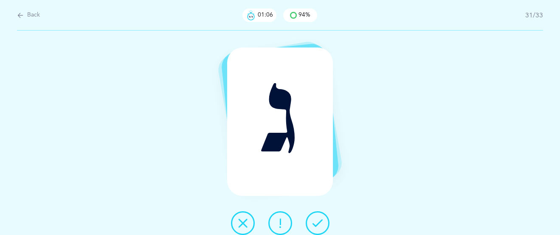
click at [321, 223] on icon at bounding box center [318, 223] width 10 height 10
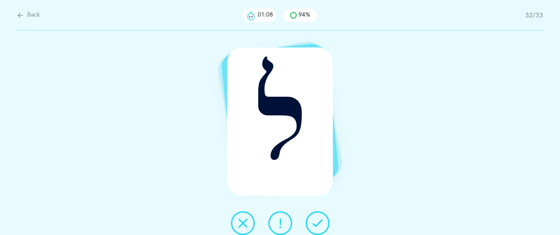
click at [321, 223] on icon at bounding box center [318, 223] width 10 height 10
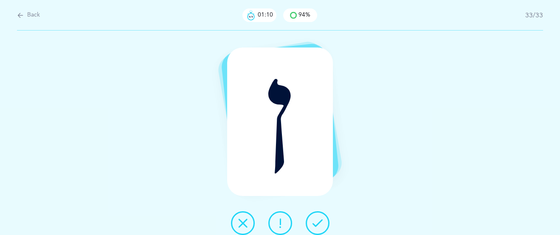
click at [321, 223] on icon at bounding box center [318, 223] width 10 height 10
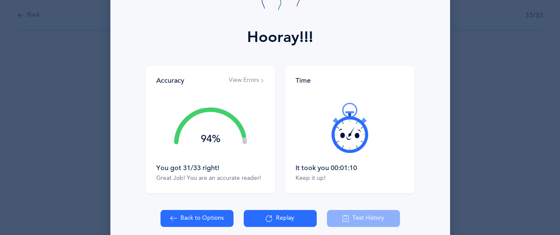
scroll to position [103, 0]
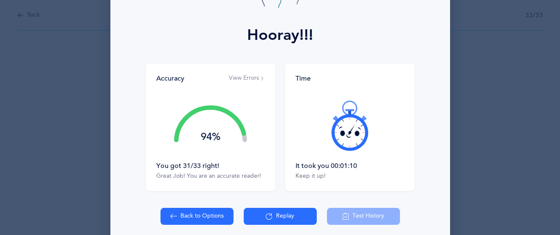
click at [240, 79] on button "View Errors" at bounding box center [247, 78] width 36 height 8
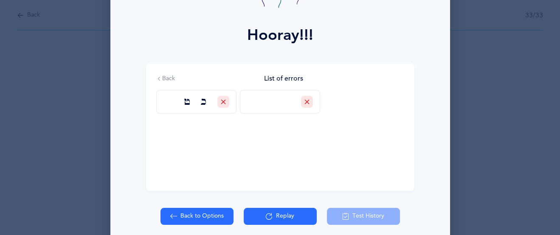
click at [264, 220] on button "Replay" at bounding box center [280, 216] width 73 height 17
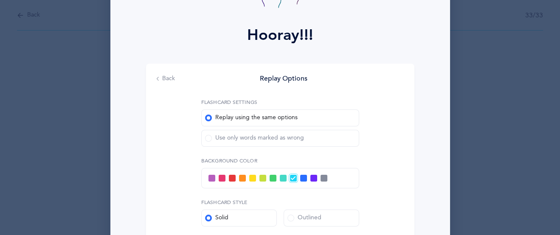
click at [207, 137] on span at bounding box center [208, 138] width 7 height 7
click at [0, 0] on input "Use only words marked as wrong" at bounding box center [0, 0] width 0 height 0
click at [268, 179] on div at bounding box center [280, 178] width 158 height 20
click at [273, 176] on span at bounding box center [273, 178] width 7 height 7
click at [0, 0] on input "checkbox" at bounding box center [0, 0] width 0 height 0
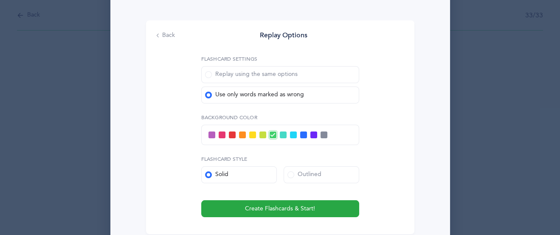
scroll to position [157, 0]
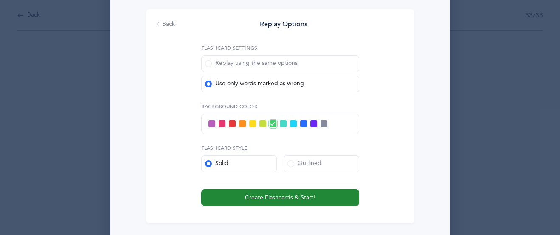
click at [285, 198] on span "Create Flashcards & Start!" at bounding box center [280, 198] width 70 height 9
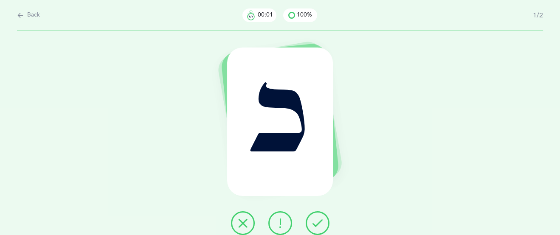
click at [321, 228] on icon at bounding box center [318, 223] width 10 height 10
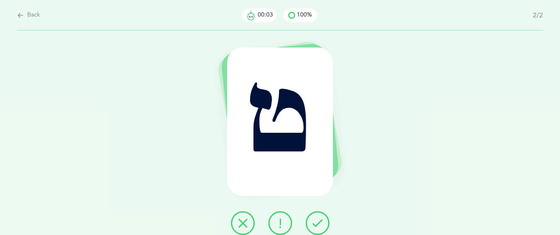
click at [319, 225] on icon at bounding box center [318, 223] width 10 height 10
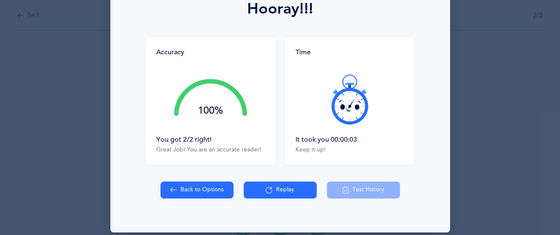
scroll to position [138, 0]
